Goal: Check status: Check status

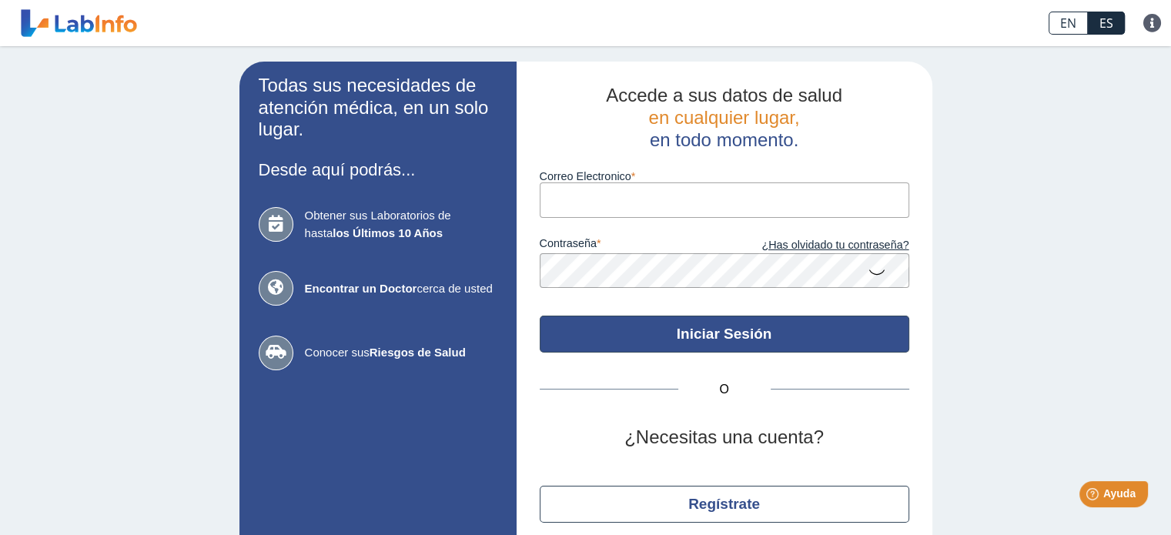
type input "[EMAIL_ADDRESS][PERSON_NAME][DOMAIN_NAME]"
click at [829, 340] on button "Iniciar Sesión" at bounding box center [725, 334] width 370 height 37
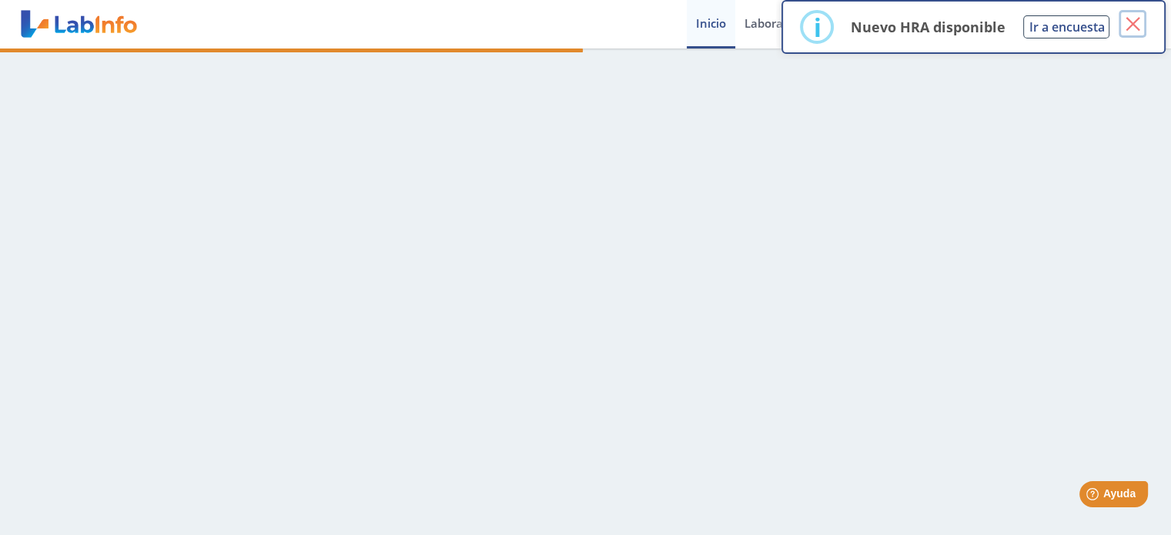
click at [1136, 24] on button "×" at bounding box center [1133, 24] width 28 height 28
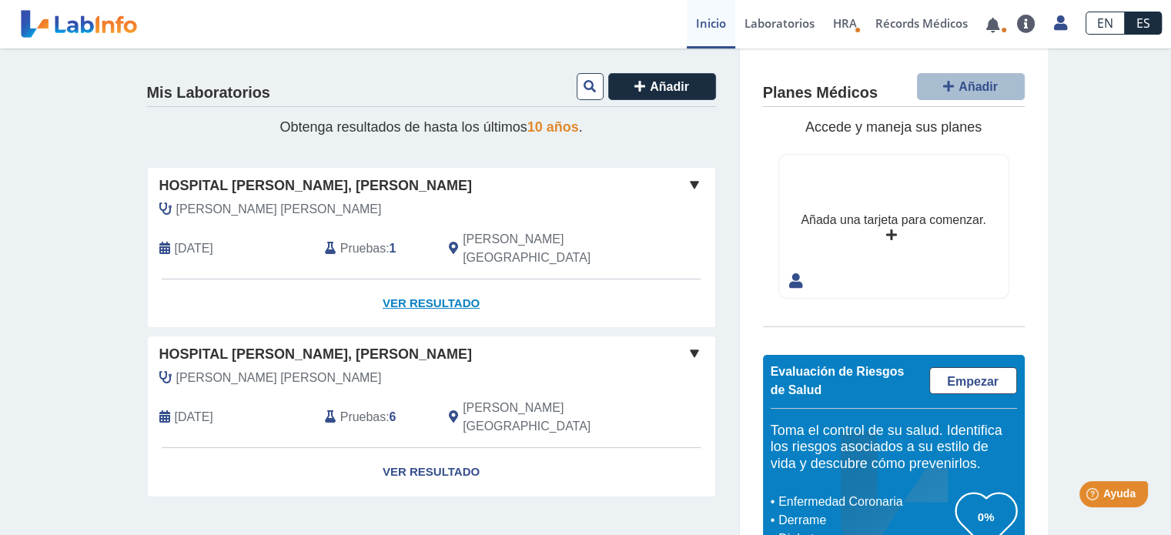
click at [424, 287] on link "Ver Resultado" at bounding box center [431, 303] width 567 height 49
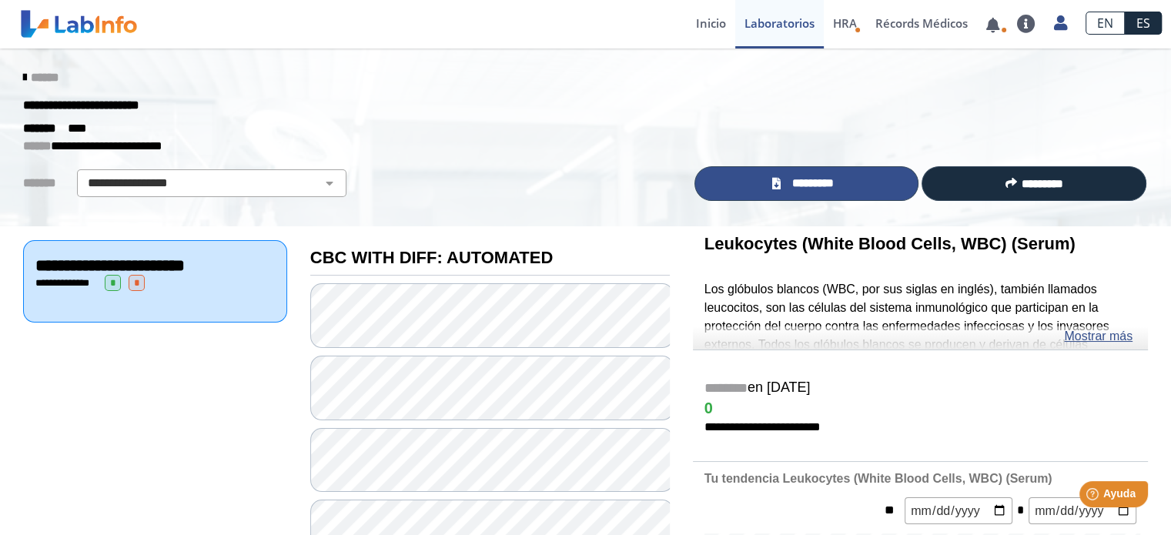
click at [785, 186] on span "*********" at bounding box center [813, 184] width 56 height 18
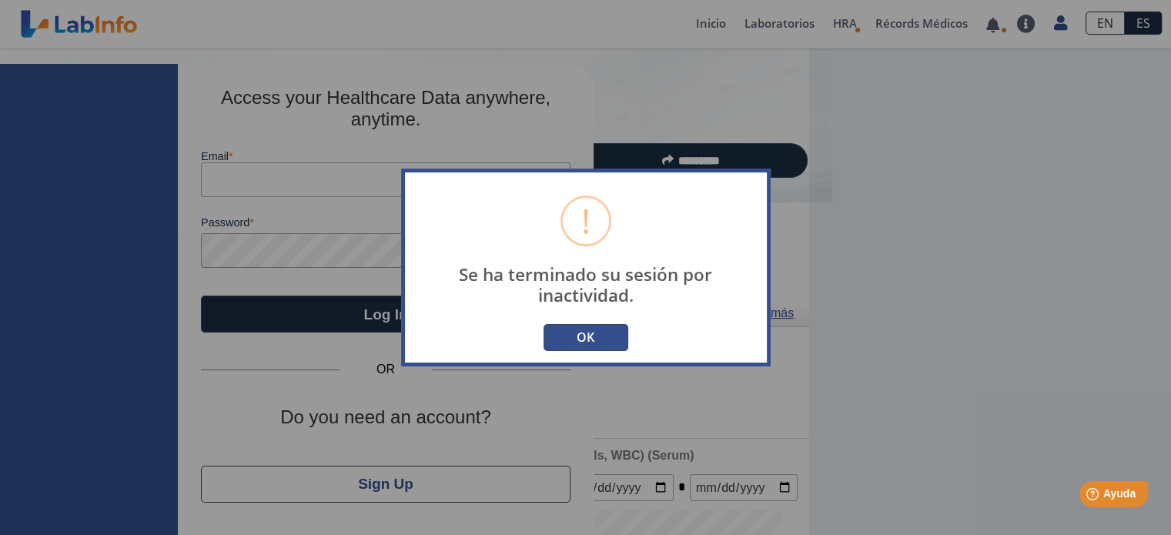
type input "[EMAIL_ADDRESS][PERSON_NAME][DOMAIN_NAME]"
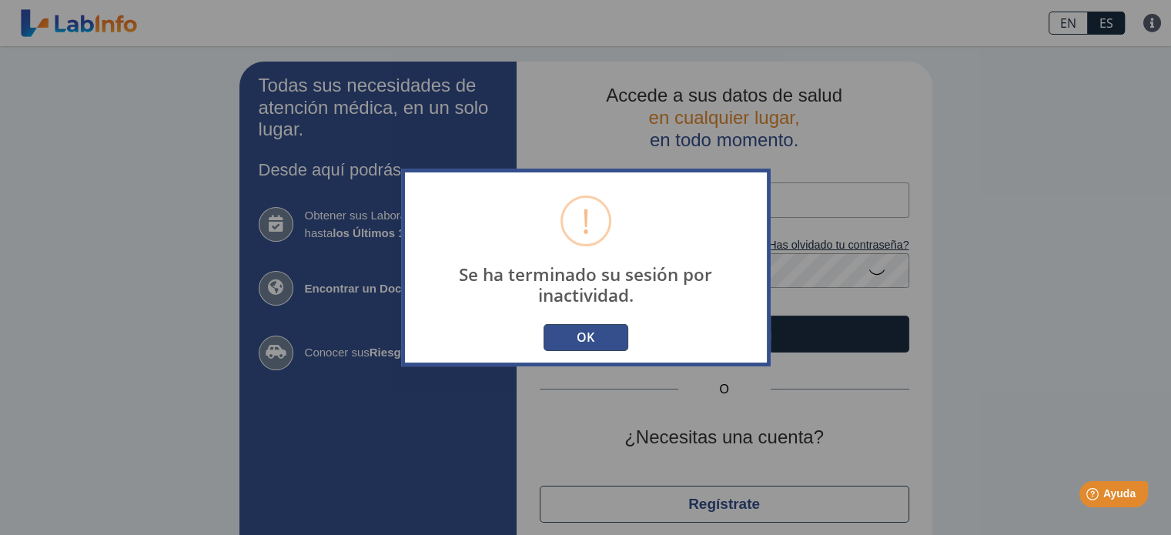
click at [599, 346] on button "OK" at bounding box center [586, 337] width 85 height 27
